Goal: Communication & Community: Share content

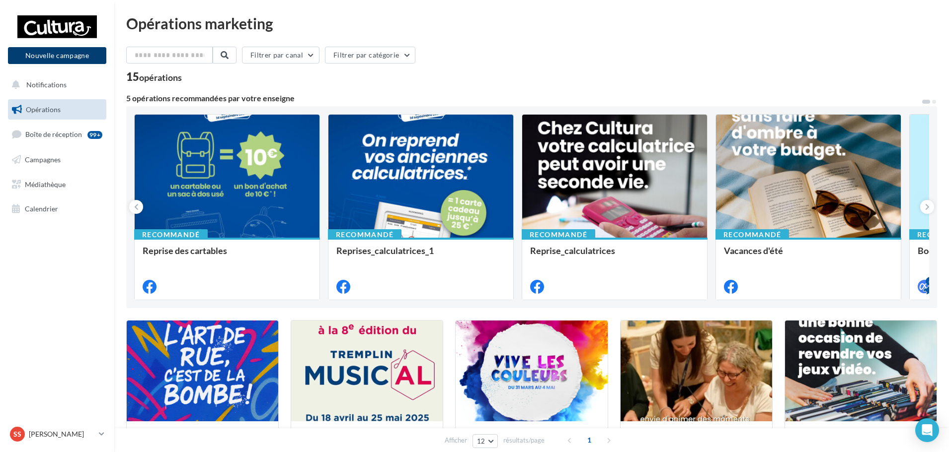
click at [63, 63] on button "Nouvelle campagne" at bounding box center [57, 55] width 98 height 17
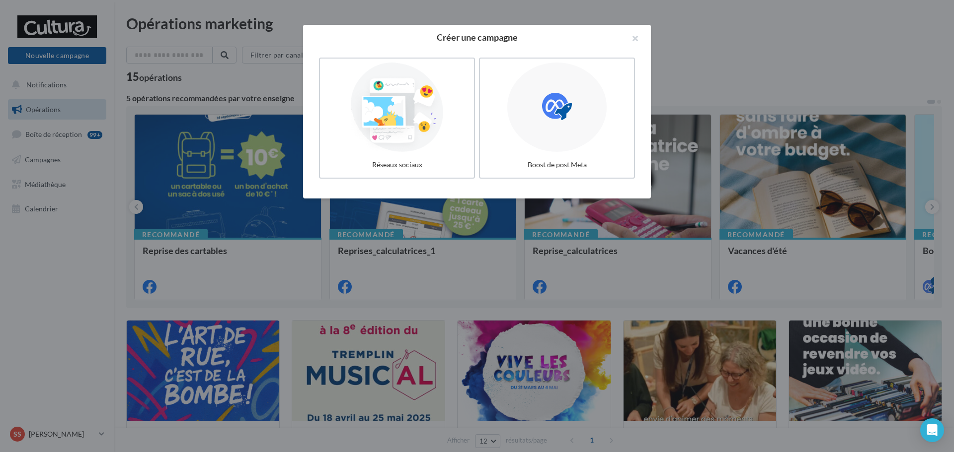
click at [414, 158] on div "Réseaux sociaux" at bounding box center [397, 165] width 146 height 18
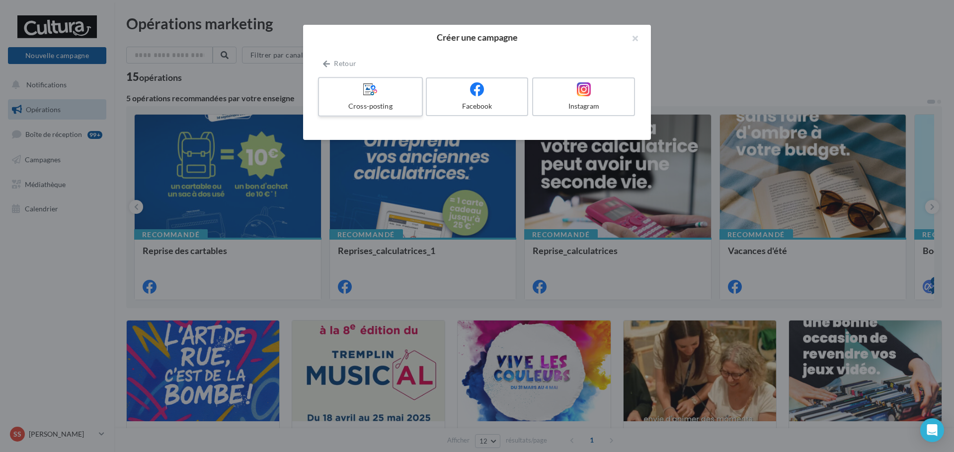
click at [391, 107] on div "Cross-posting" at bounding box center [370, 106] width 94 height 10
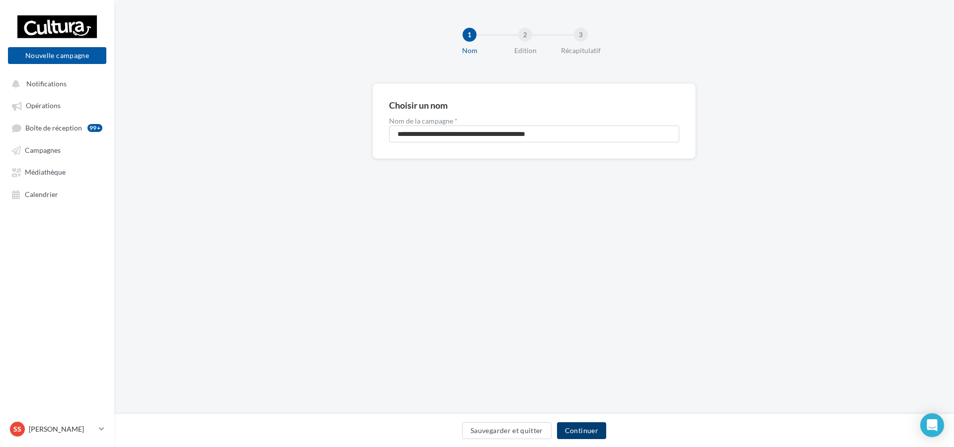
click at [582, 433] on button "Continuer" at bounding box center [581, 431] width 49 height 17
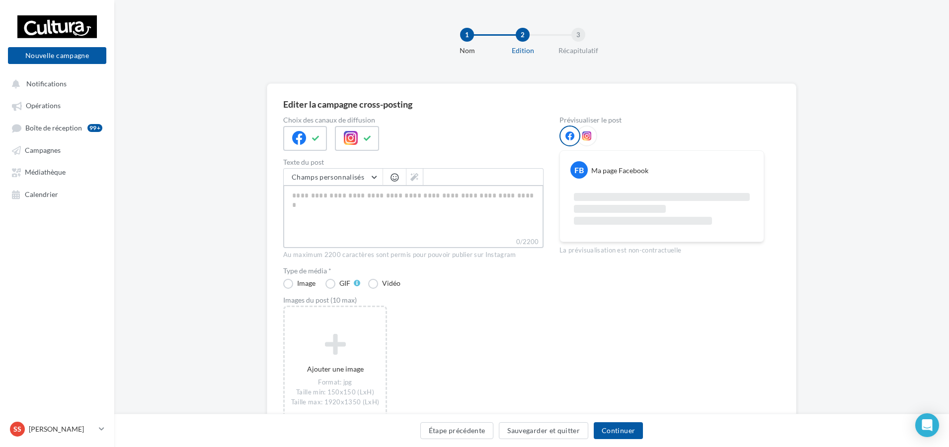
click at [370, 201] on textarea "0/2200" at bounding box center [413, 211] width 260 height 52
click at [367, 201] on textarea "0/2200" at bounding box center [413, 211] width 260 height 52
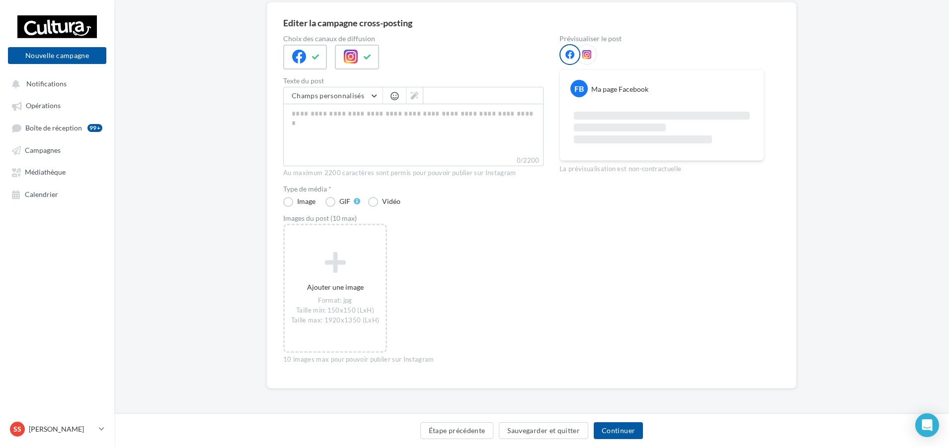
scroll to position [81, 0]
click at [570, 268] on div "Prévisualiser le post FB Ma page Facebook La prévisualisation est non-contractu…" at bounding box center [661, 203] width 205 height 337
click at [374, 204] on label "Vidéo" at bounding box center [385, 202] width 34 height 10
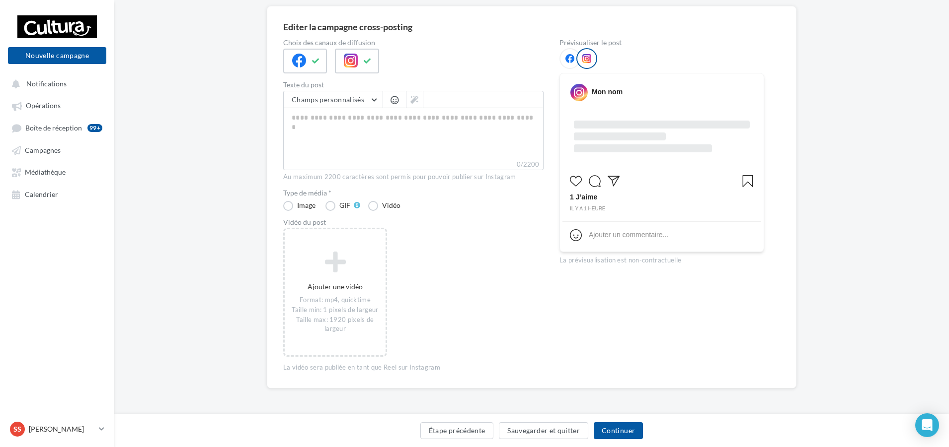
scroll to position [77, 0]
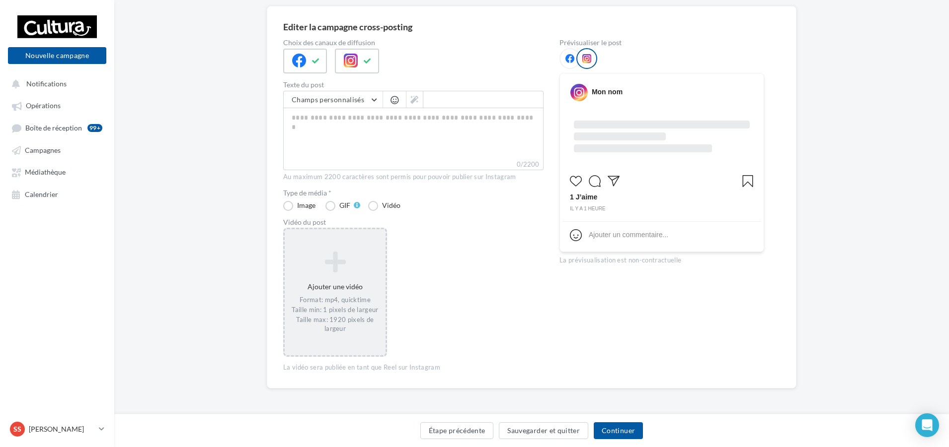
click at [350, 265] on icon at bounding box center [335, 262] width 93 height 24
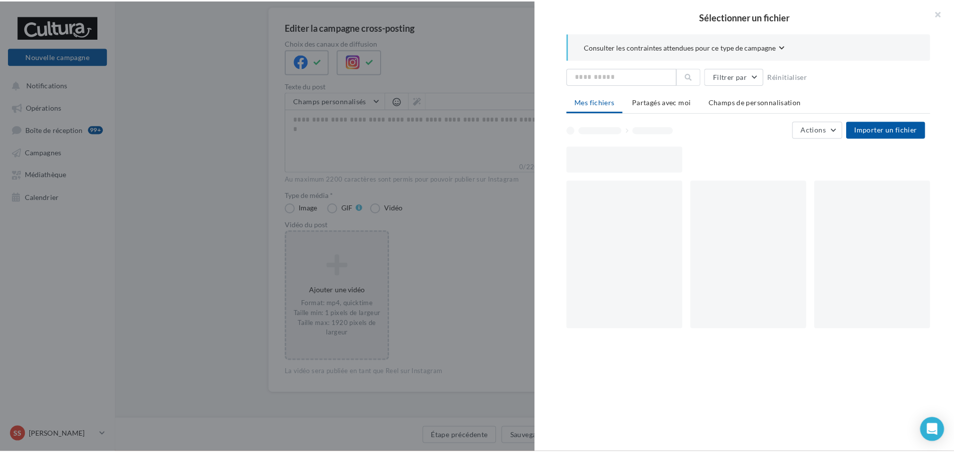
scroll to position [73, 0]
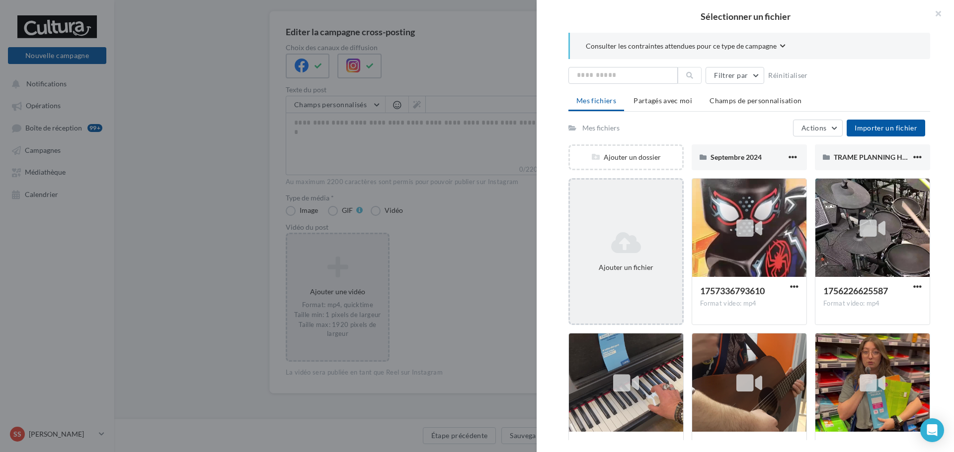
click at [623, 246] on icon at bounding box center [626, 243] width 104 height 24
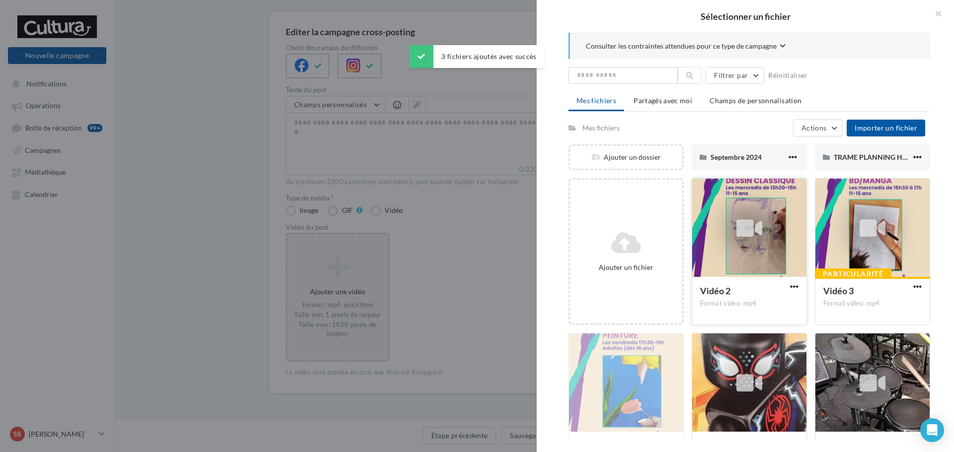
click at [703, 270] on div at bounding box center [749, 228] width 114 height 99
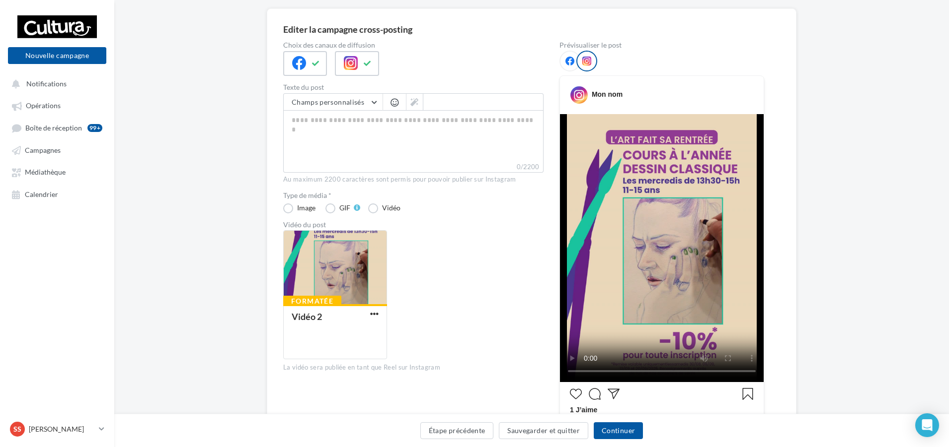
scroll to position [82, 0]
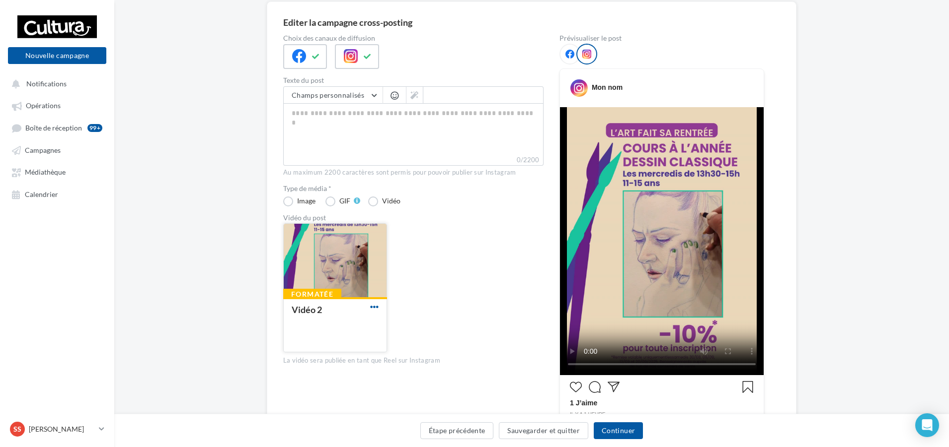
click at [376, 307] on span "button" at bounding box center [374, 307] width 8 height 8
click at [463, 381] on div "Choix des canaux de diffusion Texte du post Champs personnalisés Adresse de l'e…" at bounding box center [413, 257] width 260 height 445
click at [474, 307] on div "Formatée Vidéo 2" at bounding box center [417, 291] width 268 height 137
click at [378, 303] on button "button" at bounding box center [374, 308] width 12 height 10
click at [455, 266] on div "Formatée Vidéo 2 Remplacer la vidéo Supprimer" at bounding box center [417, 291] width 268 height 137
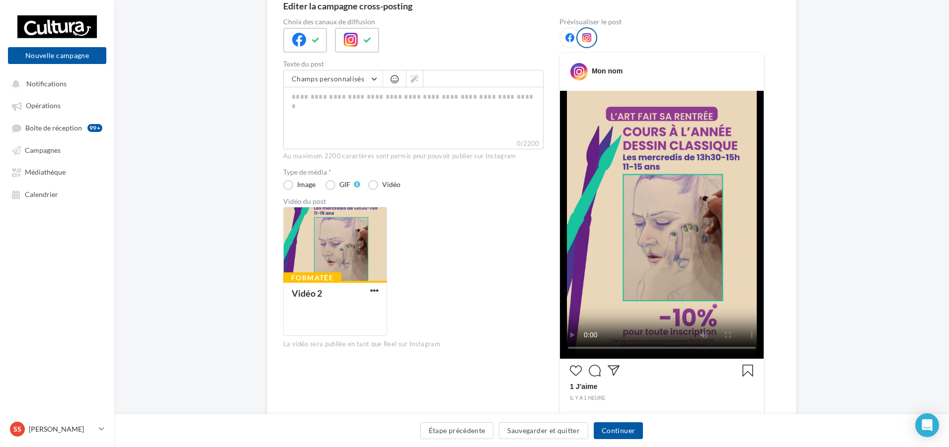
scroll to position [99, 0]
click at [376, 288] on span "button" at bounding box center [374, 290] width 8 height 8
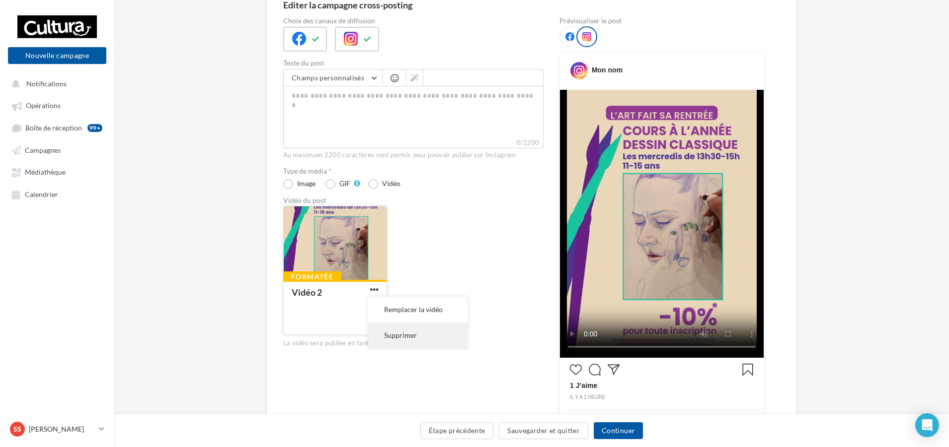
click at [406, 338] on button "Supprimer" at bounding box center [417, 336] width 99 height 26
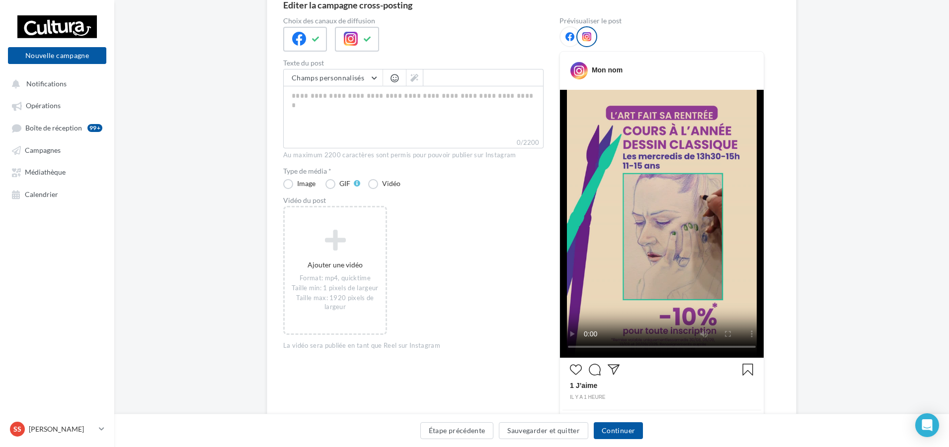
click at [474, 257] on div "Ajouter une vidéo Format: mp4, quicktime Taille min: 1 pixels de largeur Taille…" at bounding box center [417, 276] width 268 height 140
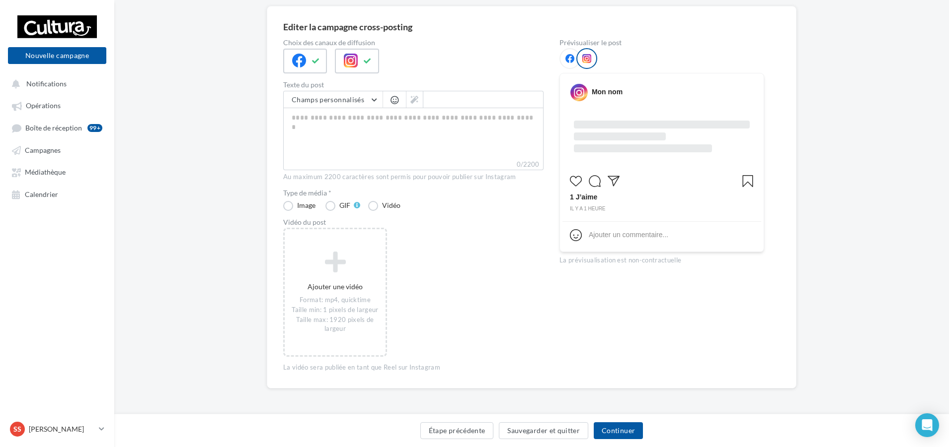
scroll to position [77, 0]
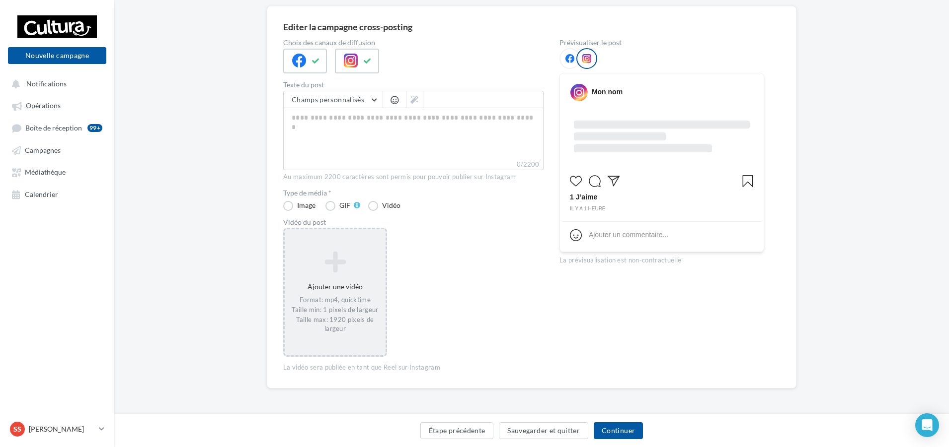
click at [348, 287] on div "Ajouter une vidéo Format: mp4, quicktime Taille min: 1 pixels de largeur Taille…" at bounding box center [335, 292] width 101 height 92
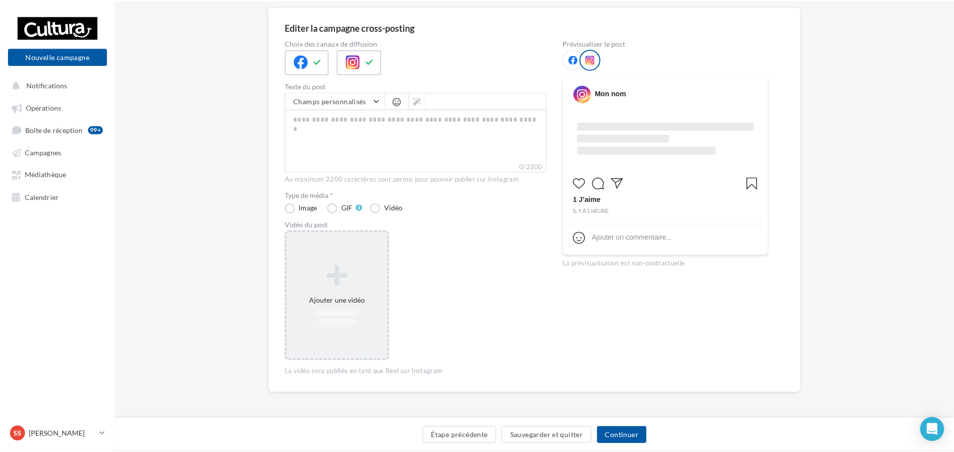
scroll to position [73, 0]
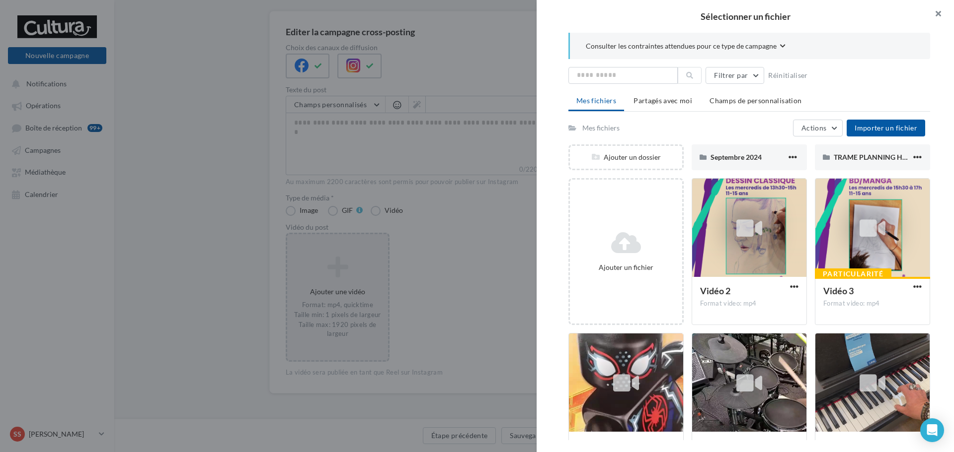
click at [933, 16] on button "button" at bounding box center [934, 15] width 40 height 30
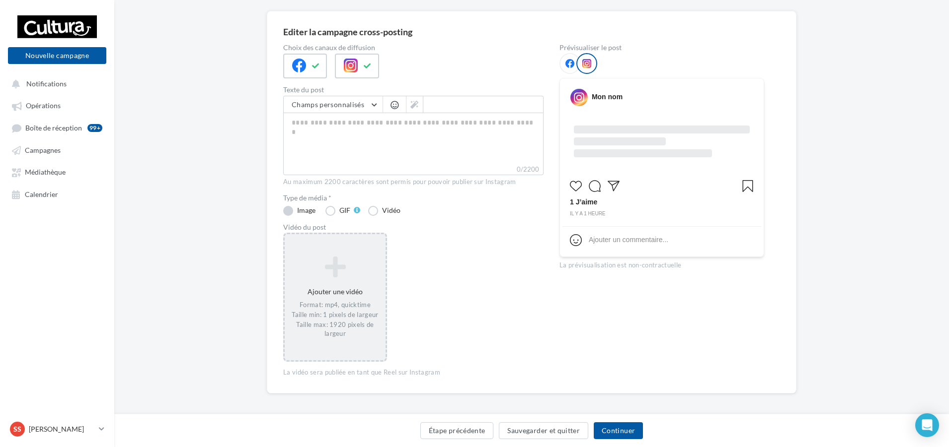
click at [293, 209] on label "Image" at bounding box center [300, 211] width 34 height 10
click at [346, 295] on div "Ajouter une image Format: jpg Taille min: 150x150 (LxH) Taille max: 1920x1350 (…" at bounding box center [335, 297] width 101 height 83
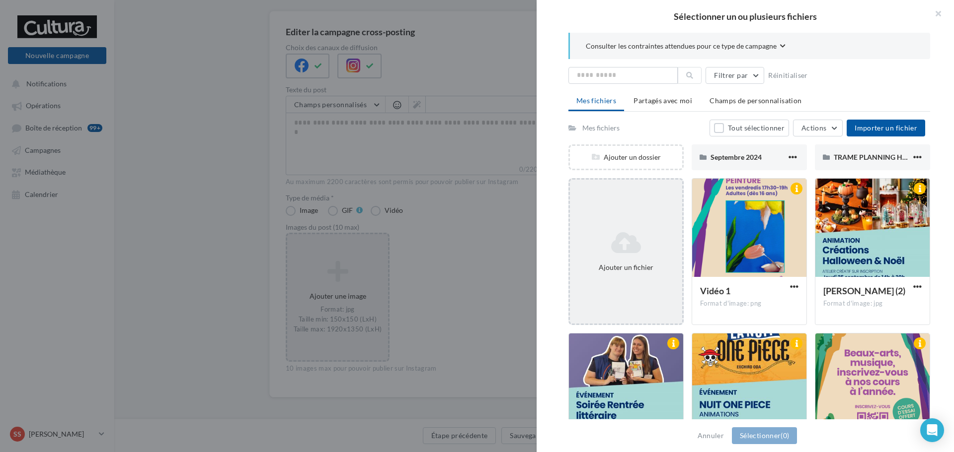
click at [627, 256] on div "Ajouter un fichier" at bounding box center [626, 252] width 112 height 50
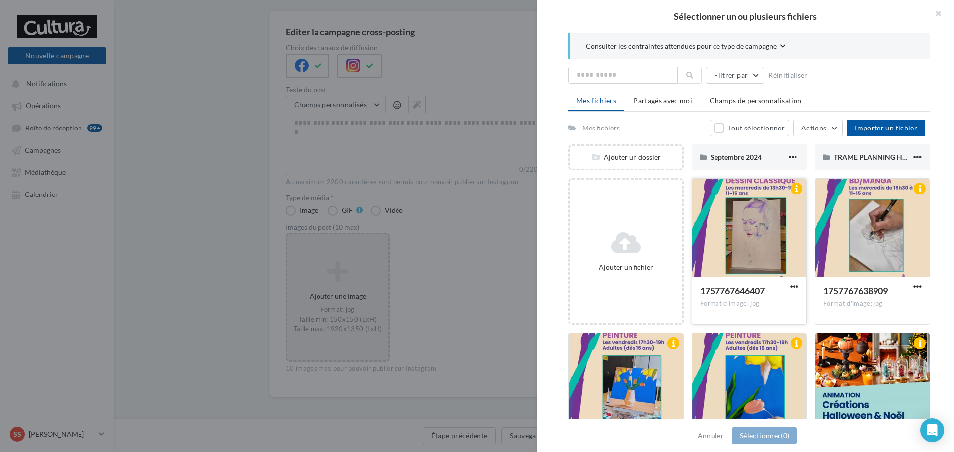
click at [744, 291] on span "1757767646407" at bounding box center [732, 291] width 65 height 11
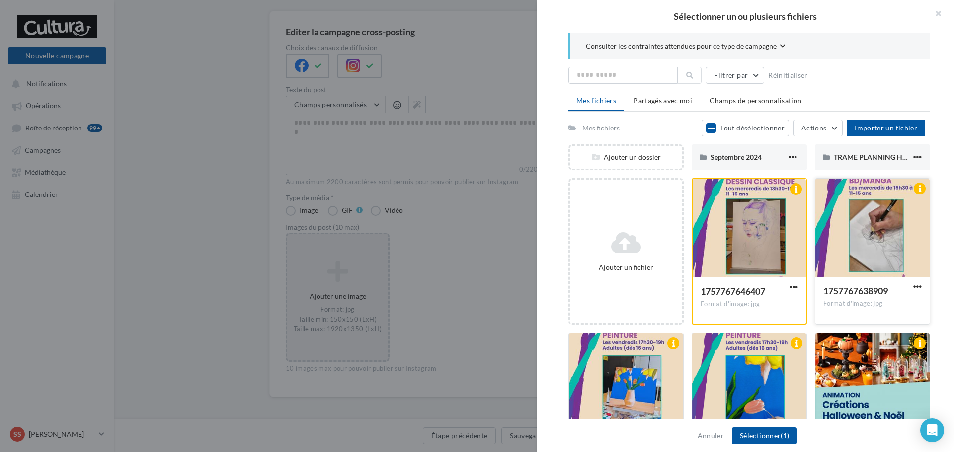
click at [855, 293] on span "1757767638909" at bounding box center [855, 291] width 65 height 11
click at [620, 384] on div at bounding box center [626, 383] width 114 height 99
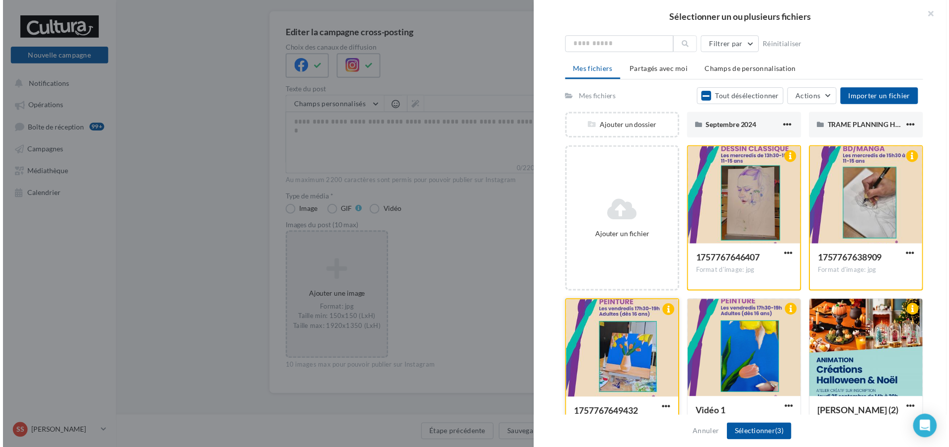
scroll to position [0, 0]
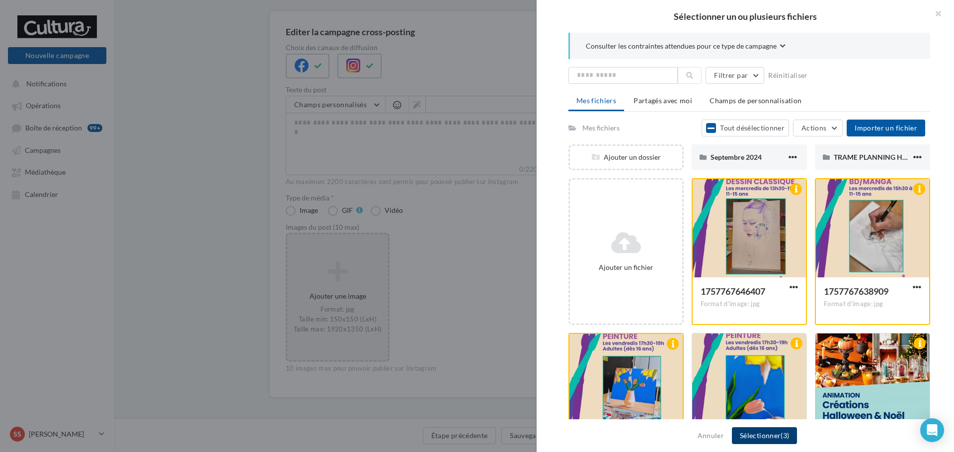
click at [769, 437] on button "Sélectionner (3)" at bounding box center [764, 436] width 65 height 17
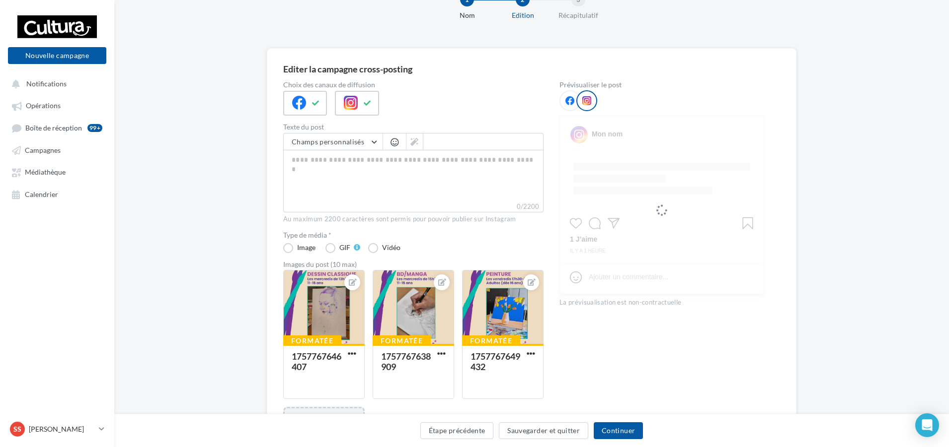
scroll to position [50, 0]
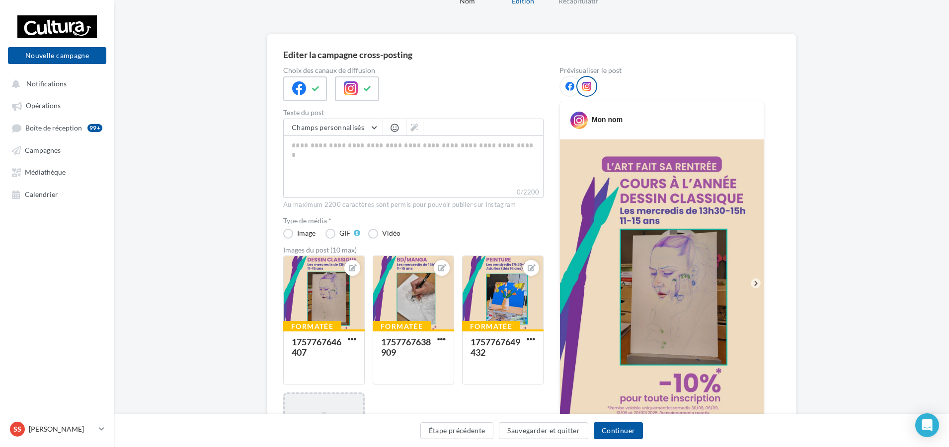
click at [755, 283] on icon at bounding box center [755, 283] width 3 height 5
click at [755, 287] on icon at bounding box center [755, 283] width 9 height 9
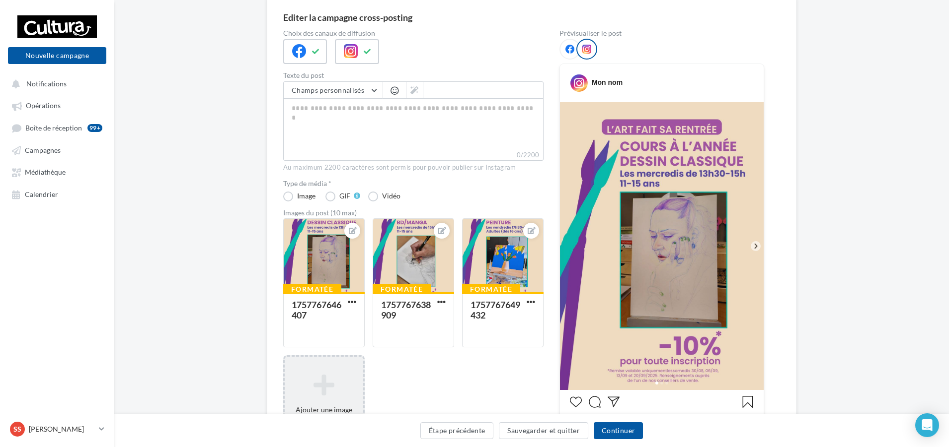
scroll to position [70, 0]
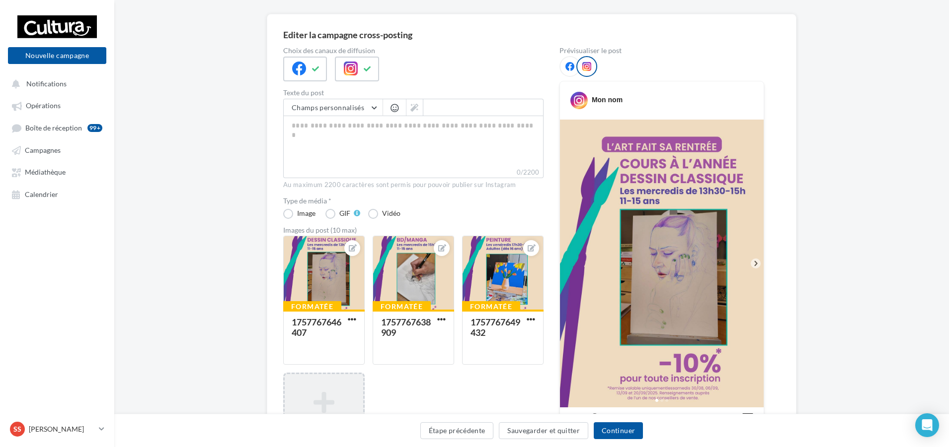
click at [566, 65] on icon at bounding box center [569, 66] width 9 height 9
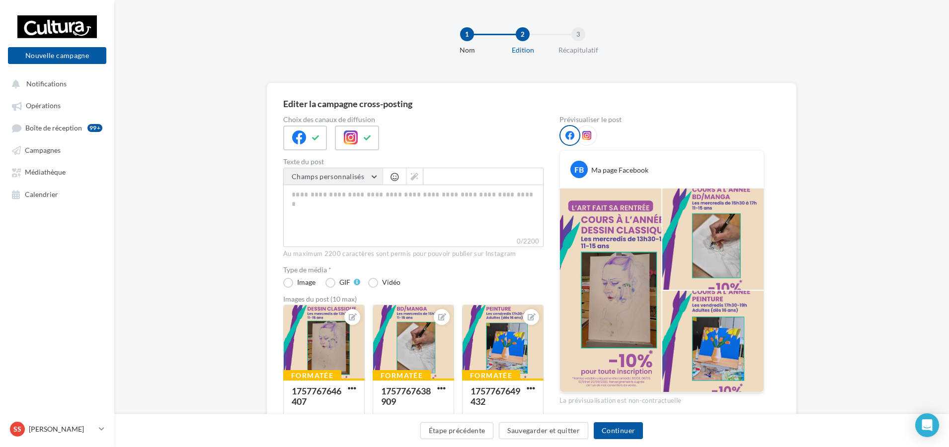
scroll to position [0, 0]
click at [326, 204] on textarea "0/2200" at bounding box center [413, 211] width 260 height 52
click at [346, 246] on div "Champs personnalisés Adresse de l'entreprise Nom de l'entreprise Téléphone de l…" at bounding box center [413, 208] width 260 height 80
drag, startPoint x: 599, startPoint y: 148, endPoint x: 446, endPoint y: 100, distance: 161.2
click at [564, 154] on div "FB Ma page Facebook La prévisualisation est non-contractuelle" at bounding box center [661, 266] width 205 height 281
